Goal: Find specific page/section: Find specific page/section

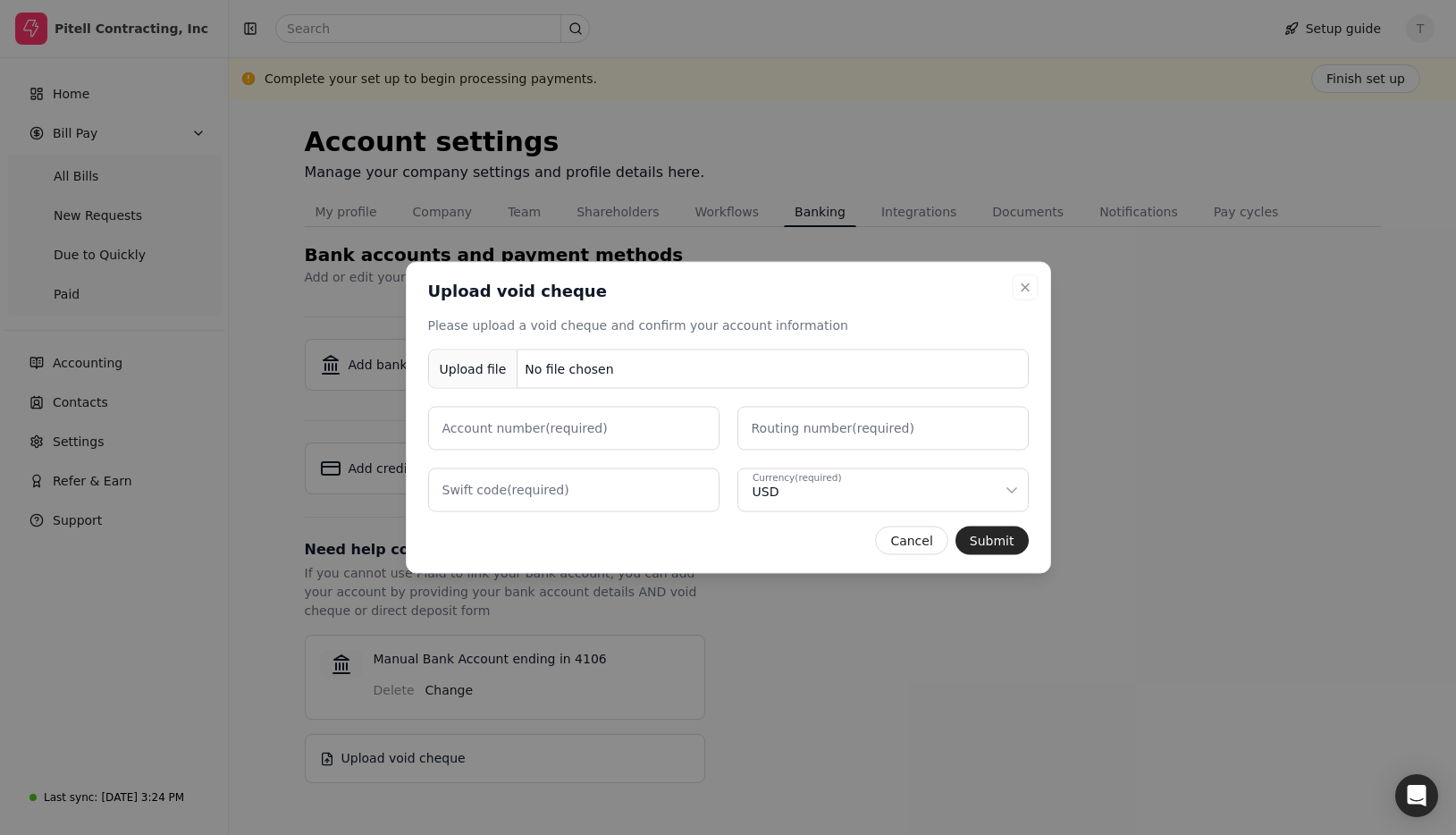
drag, startPoint x: 1024, startPoint y: 285, endPoint x: 884, endPoint y: 291, distance: 140.1
click at [1024, 285] on icon "button" at bounding box center [1025, 287] width 14 height 14
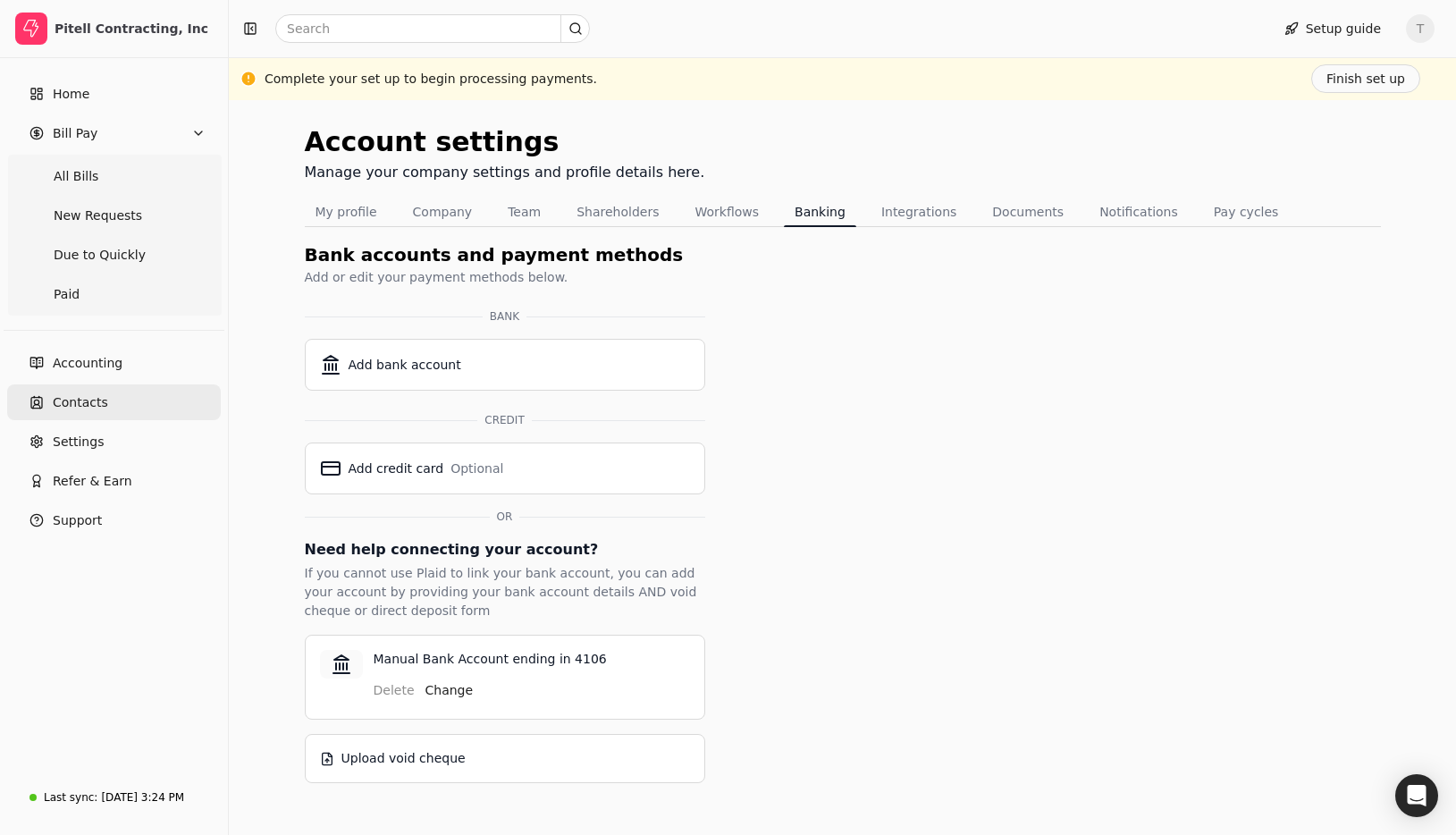
click at [112, 389] on link "Contacts" at bounding box center [114, 402] width 213 height 36
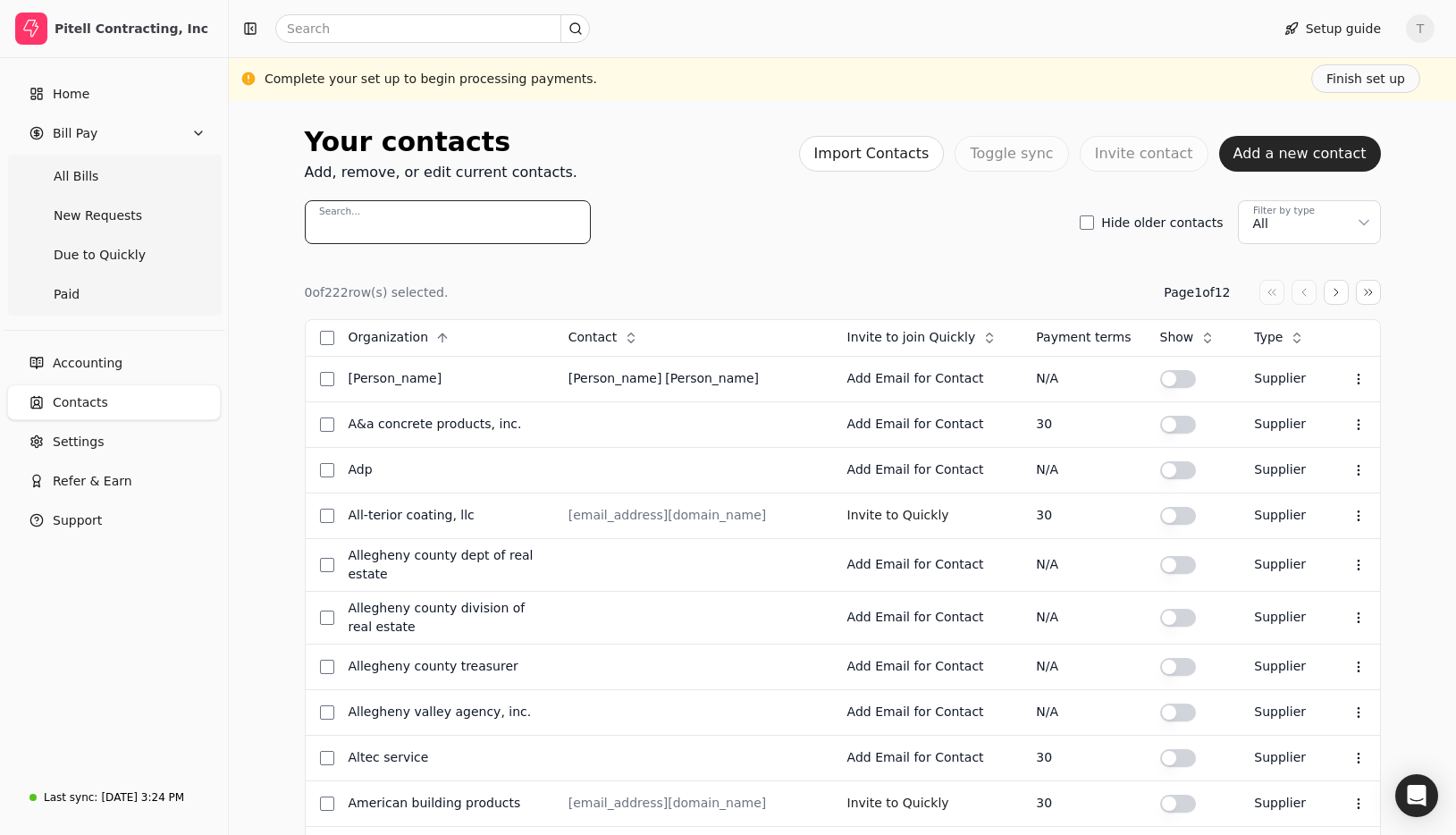
scroll to position [1, 0]
click at [430, 218] on input "Search..." at bounding box center [448, 221] width 286 height 44
click at [429, 218] on input "Search..." at bounding box center [448, 222] width 286 height 44
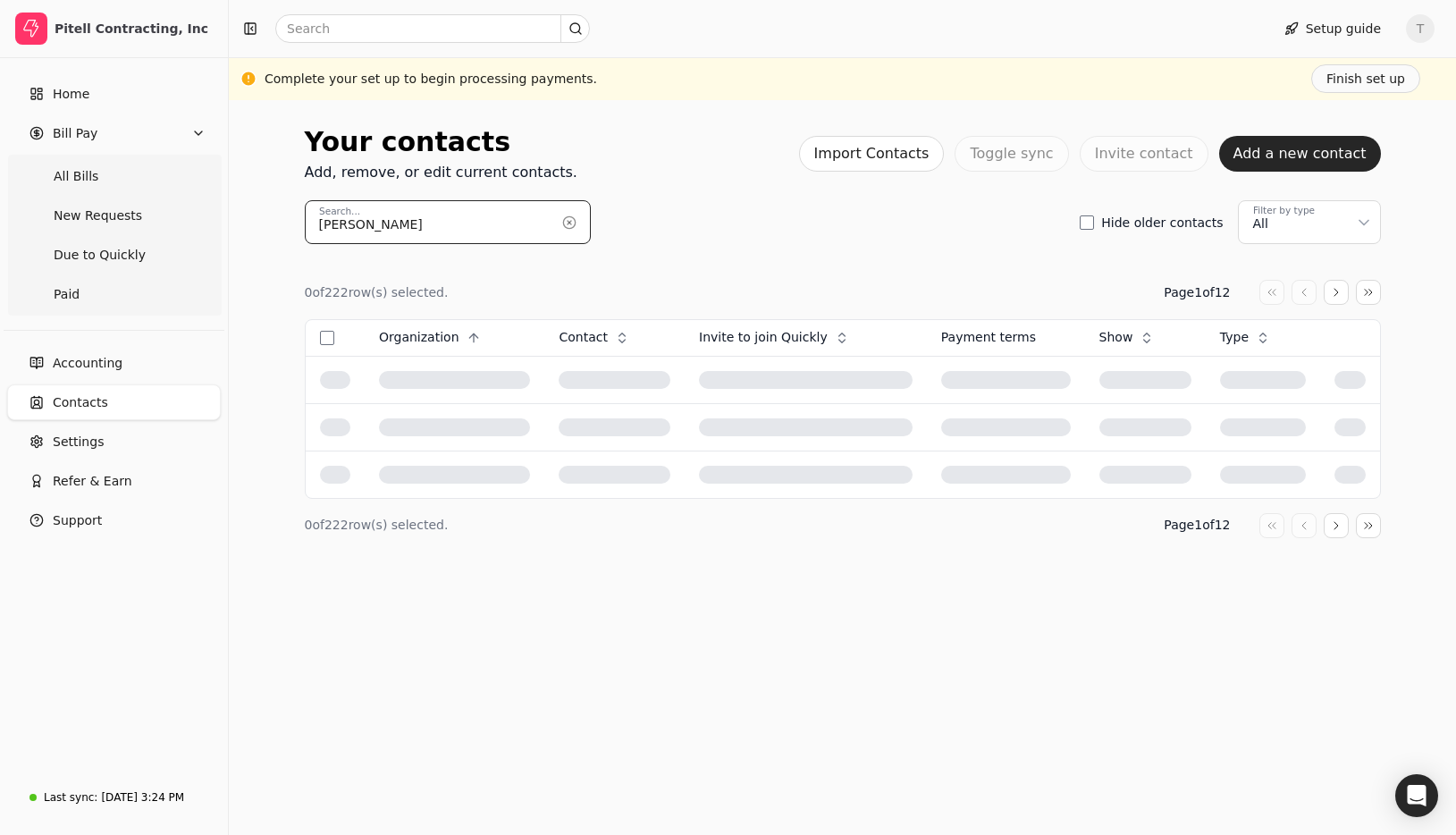
type input "[PERSON_NAME]"
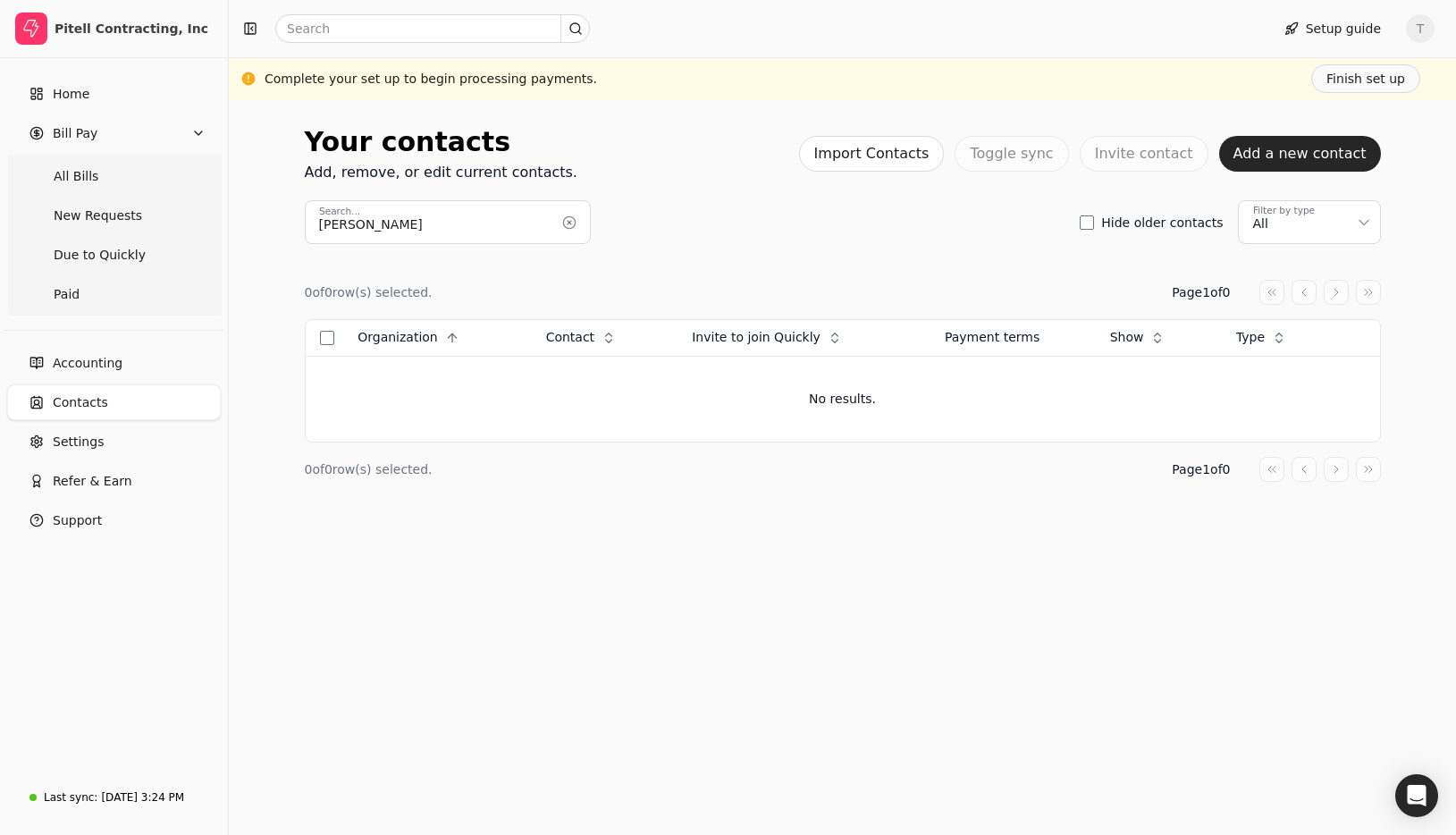
drag, startPoint x: 579, startPoint y: 222, endPoint x: 580, endPoint y: 233, distance: 11.0
click at [579, 222] on button "button" at bounding box center [568, 222] width 29 height 29
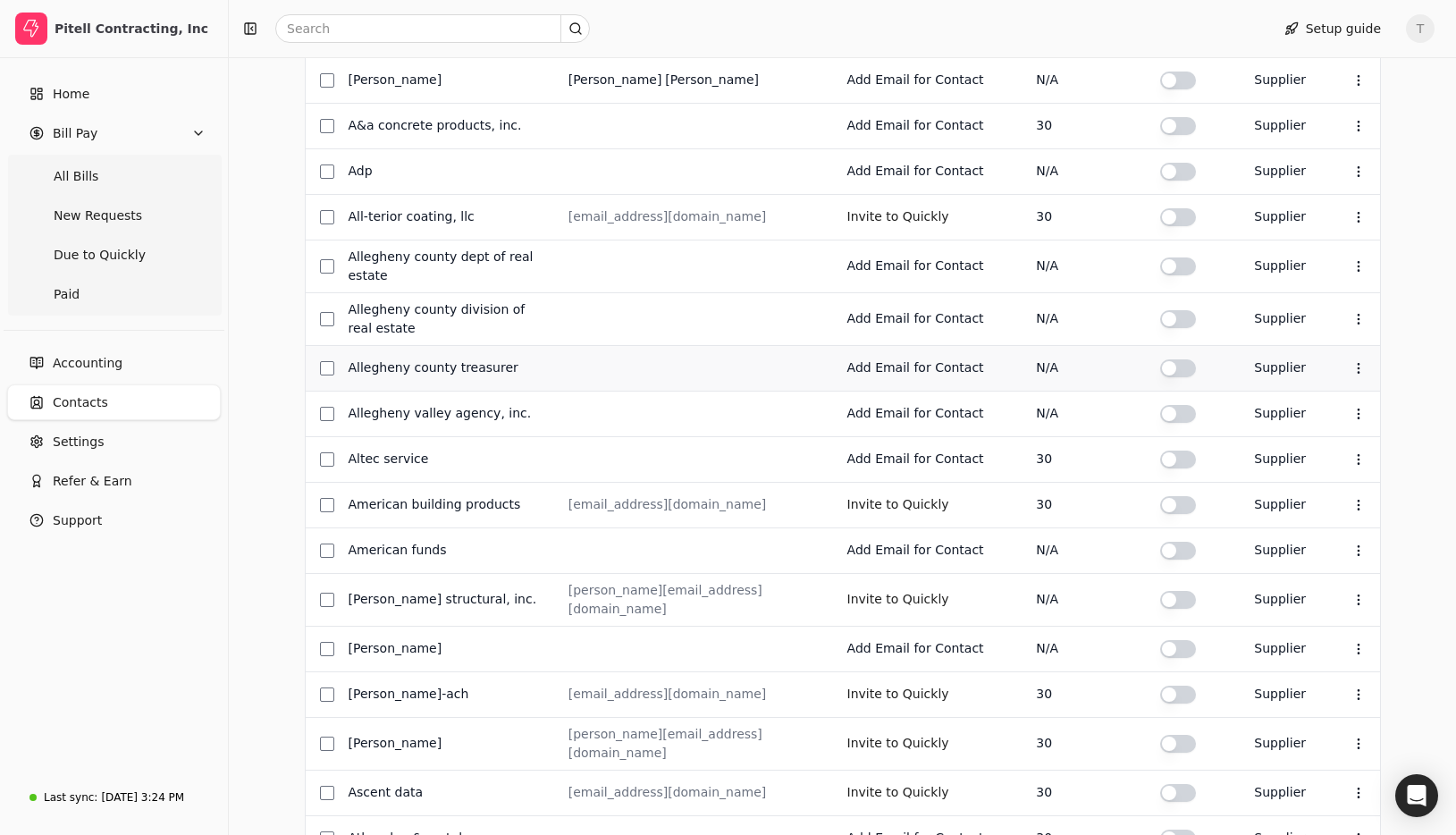
scroll to position [302, 0]
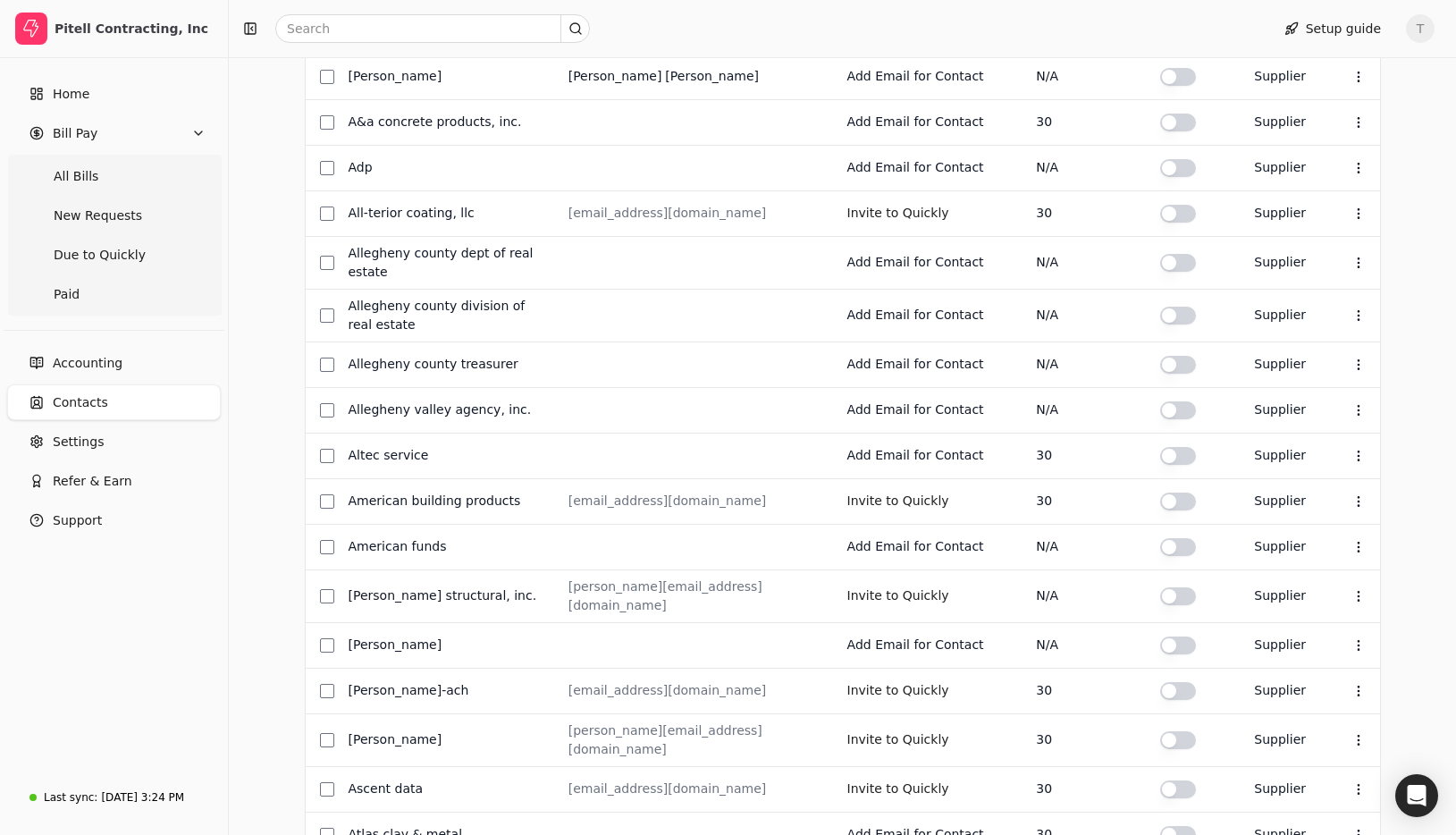
drag, startPoint x: 168, startPoint y: 790, endPoint x: 183, endPoint y: 777, distance: 19.8
click at [168, 789] on div "[DATE] 3:24 PM" at bounding box center [142, 797] width 83 height 16
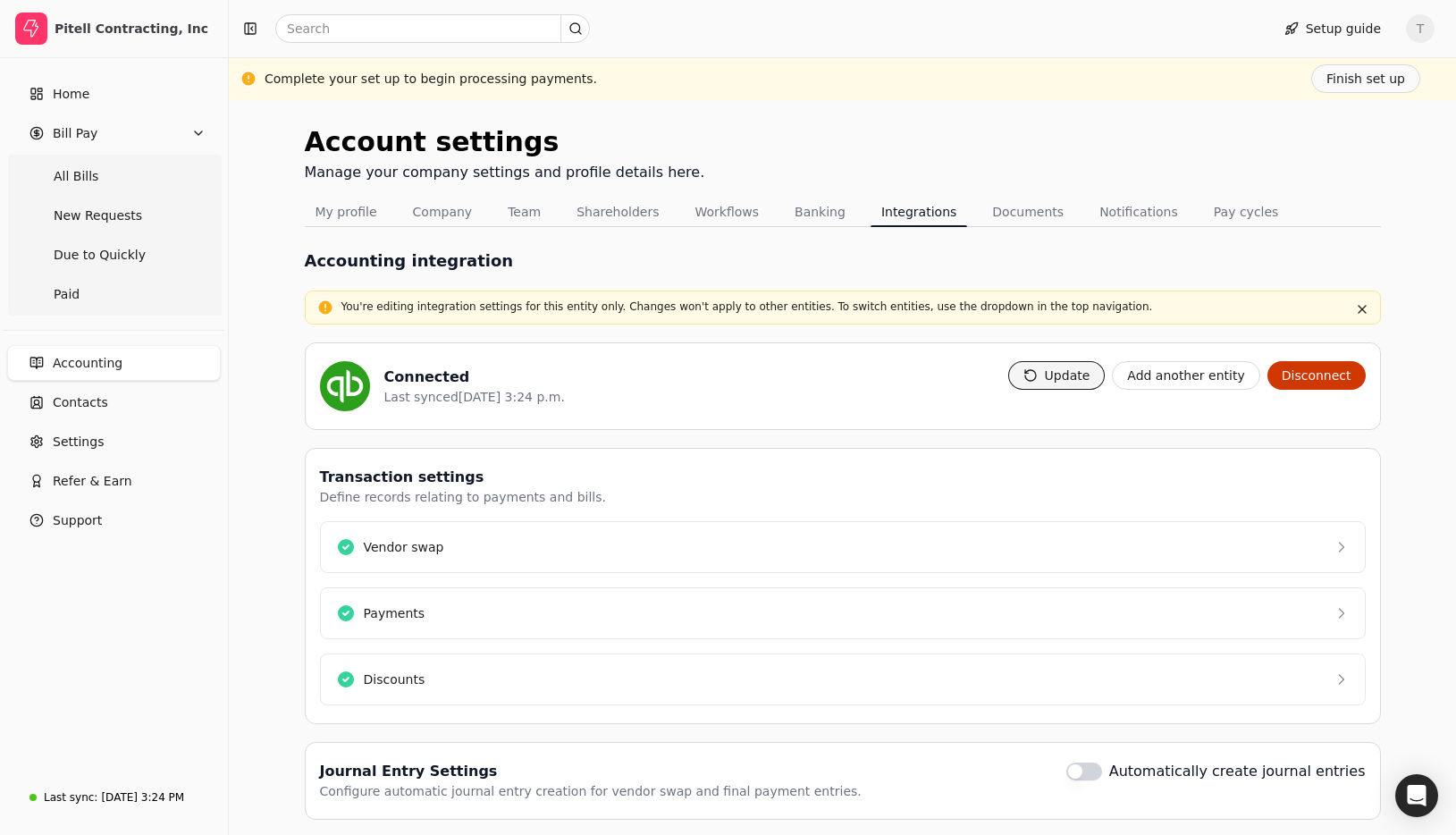
click at [1058, 367] on button "Update" at bounding box center [1057, 375] width 98 height 29
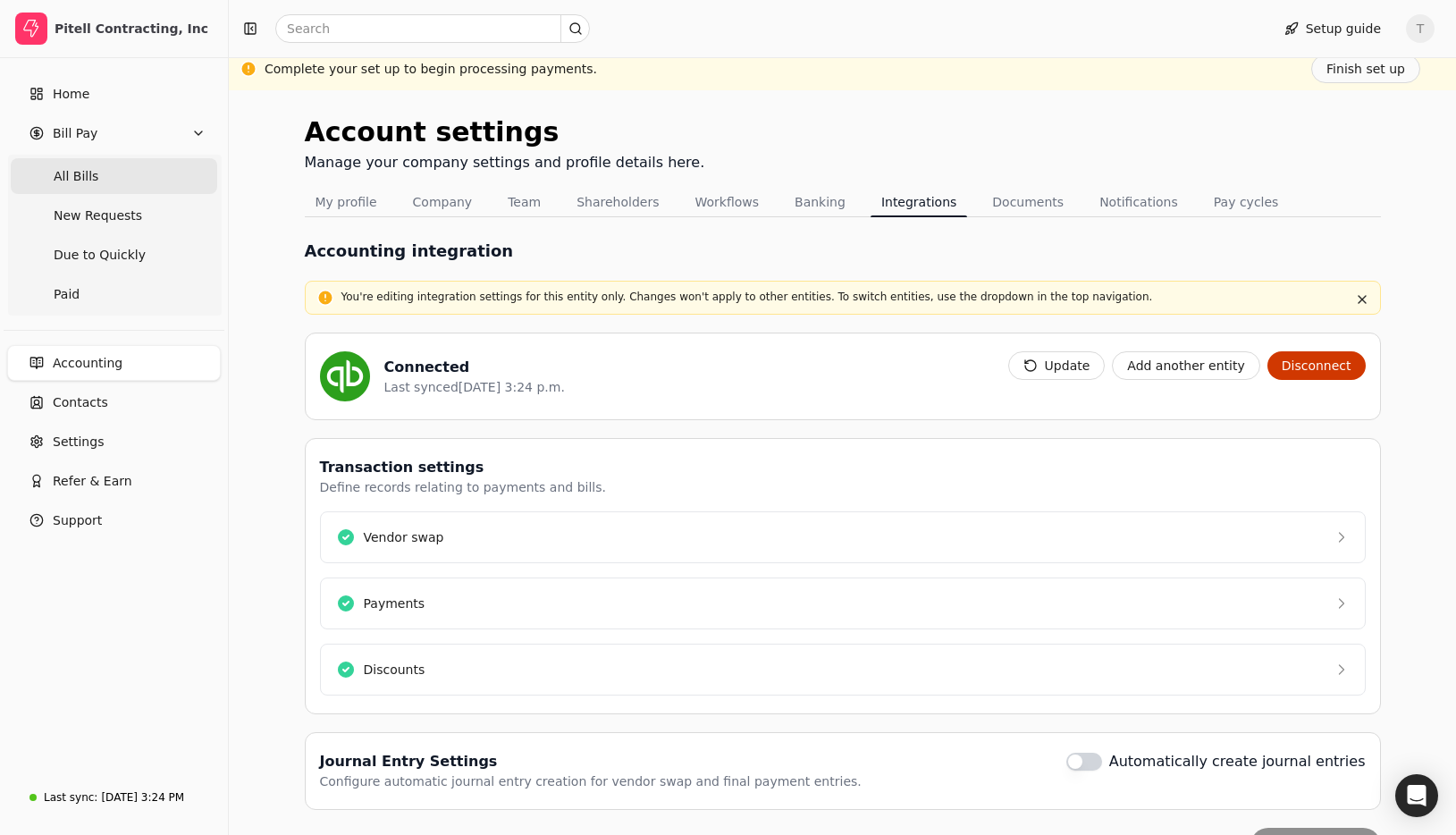
click at [152, 160] on Bills "All Bills" at bounding box center [114, 177] width 206 height 36
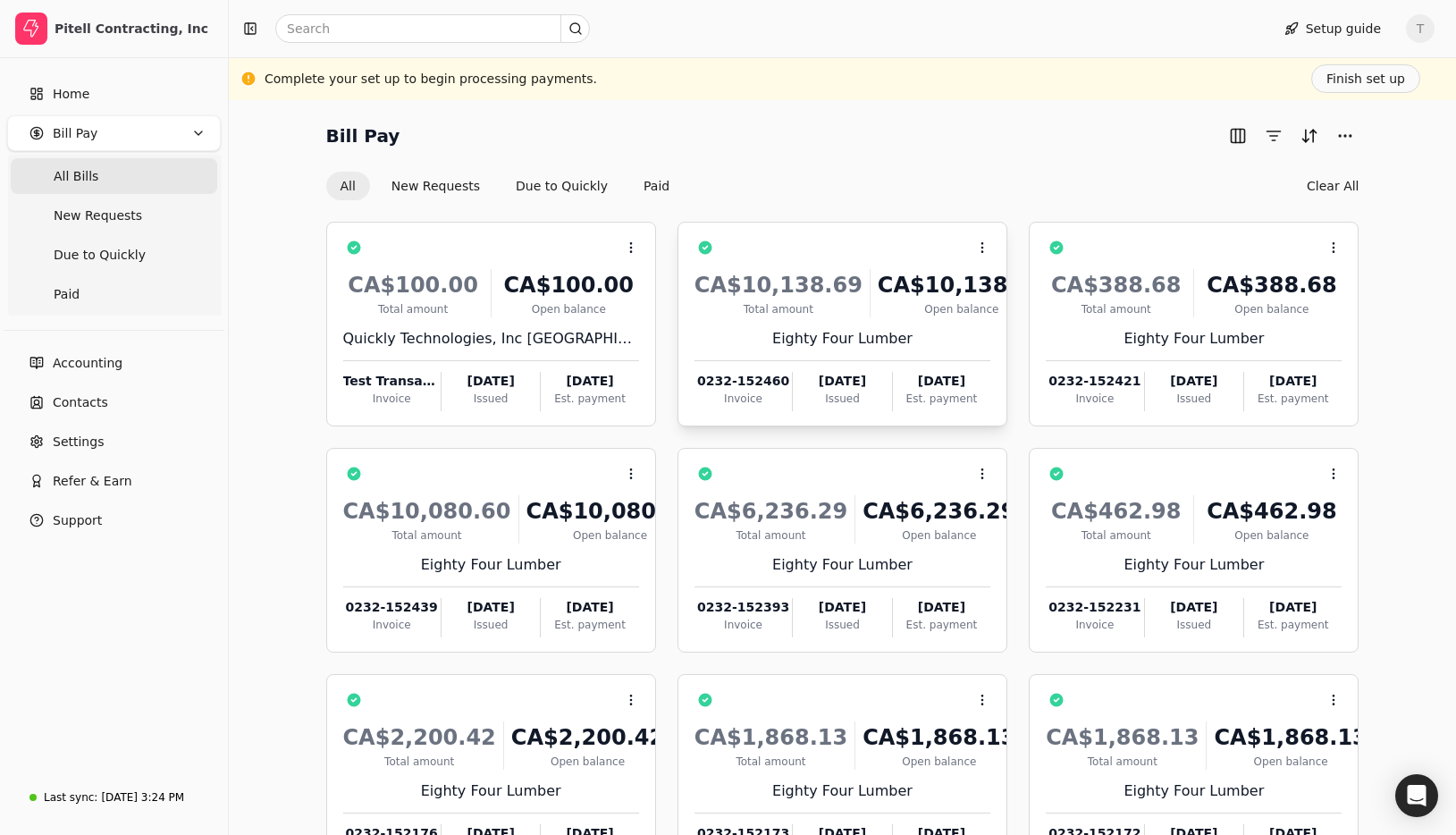
scroll to position [144, 0]
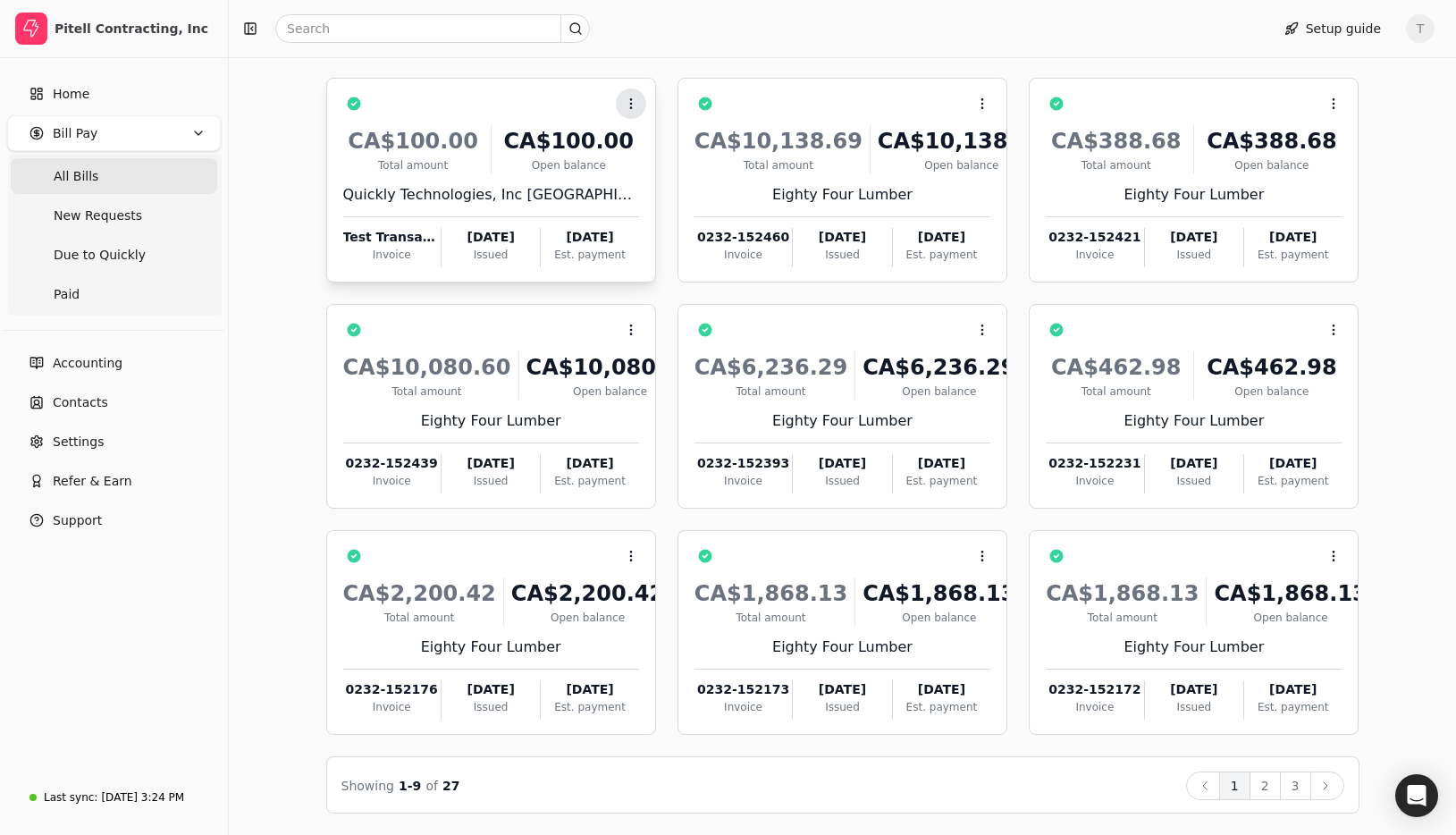
click at [624, 104] on icon at bounding box center [630, 104] width 14 height 14
click at [656, 147] on span "Open" at bounding box center [658, 148] width 33 height 19
